Goal: Task Accomplishment & Management: Manage account settings

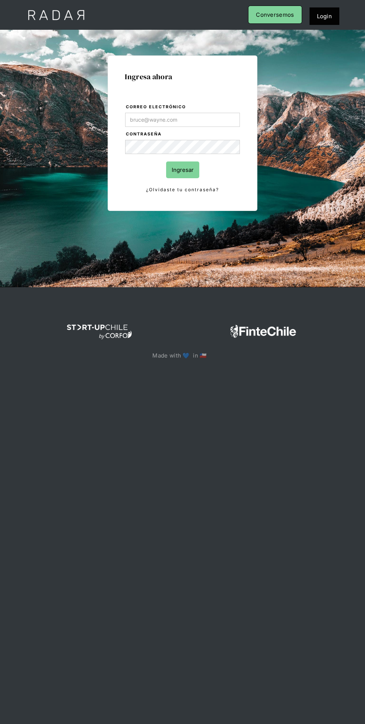
click at [142, 119] on input "Correo electrónico" at bounding box center [182, 120] width 114 height 14
type input "[PERSON_NAME][EMAIL_ADDRESS][PERSON_NAME][DOMAIN_NAME]"
click at [166, 161] on input "Ingresar" at bounding box center [182, 169] width 33 height 17
